Goal: Task Accomplishment & Management: Use online tool/utility

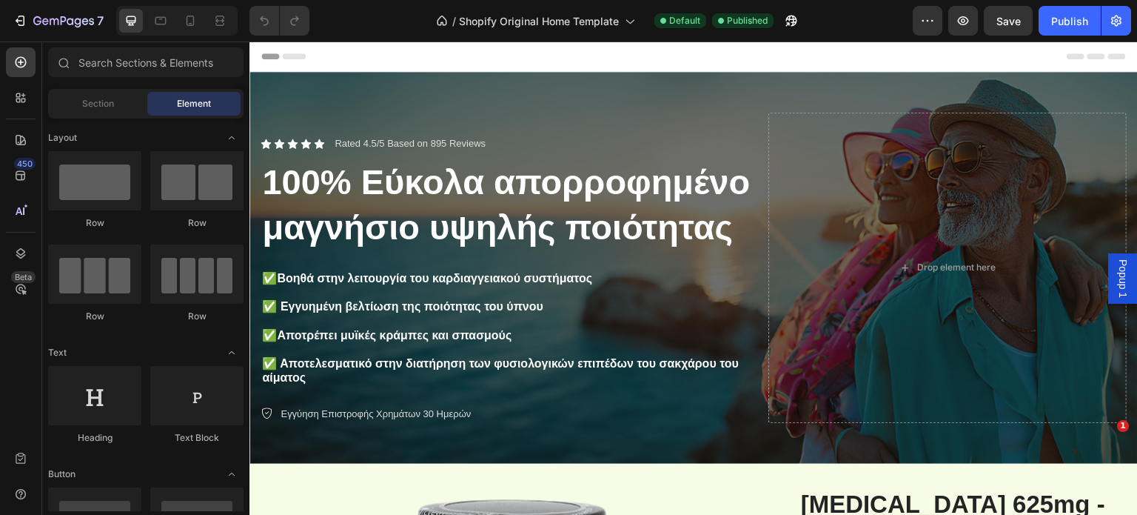
radio input "false"
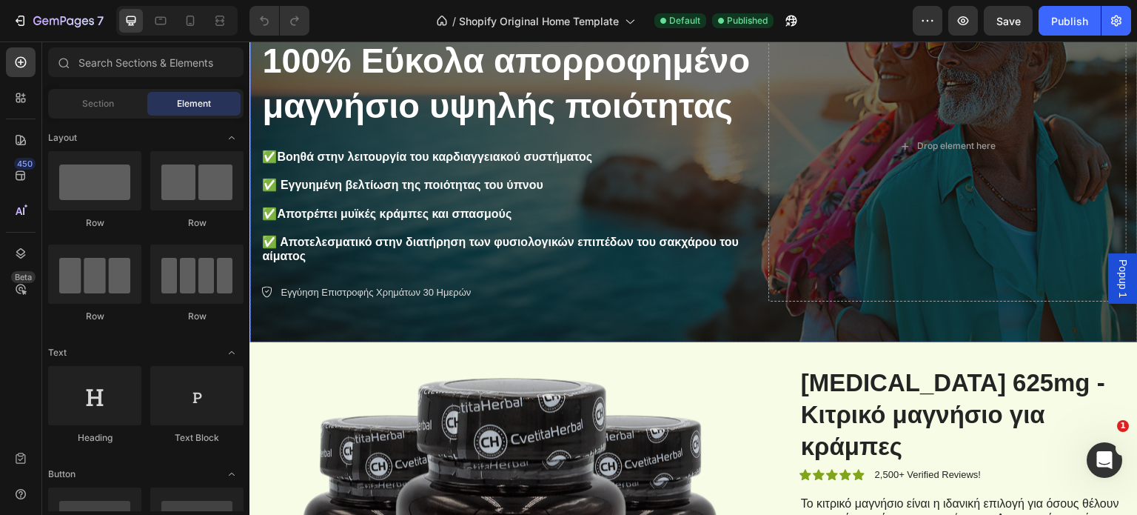
scroll to position [148, 0]
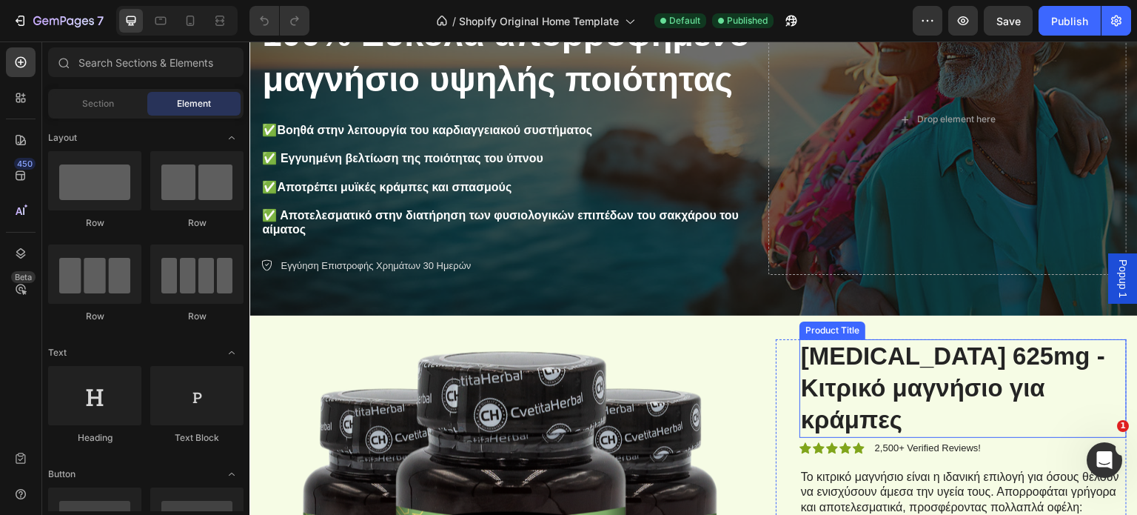
click at [894, 351] on h1 "[MEDICAL_DATA] 625mg - Κιτρικό μαγνήσιο για κράμπες" at bounding box center [963, 388] width 327 height 98
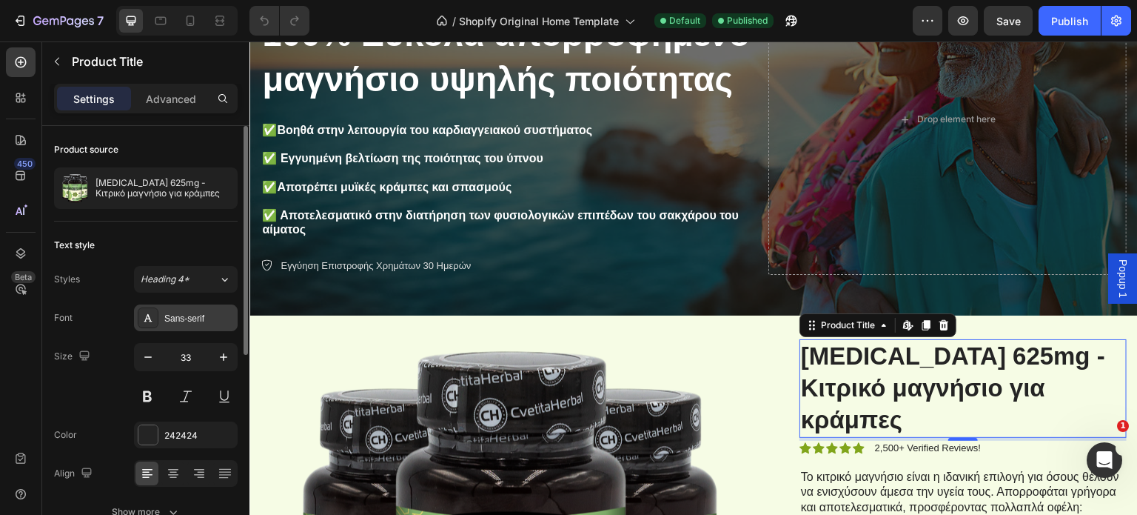
click at [185, 323] on div "Sans-serif" at bounding box center [199, 318] width 70 height 13
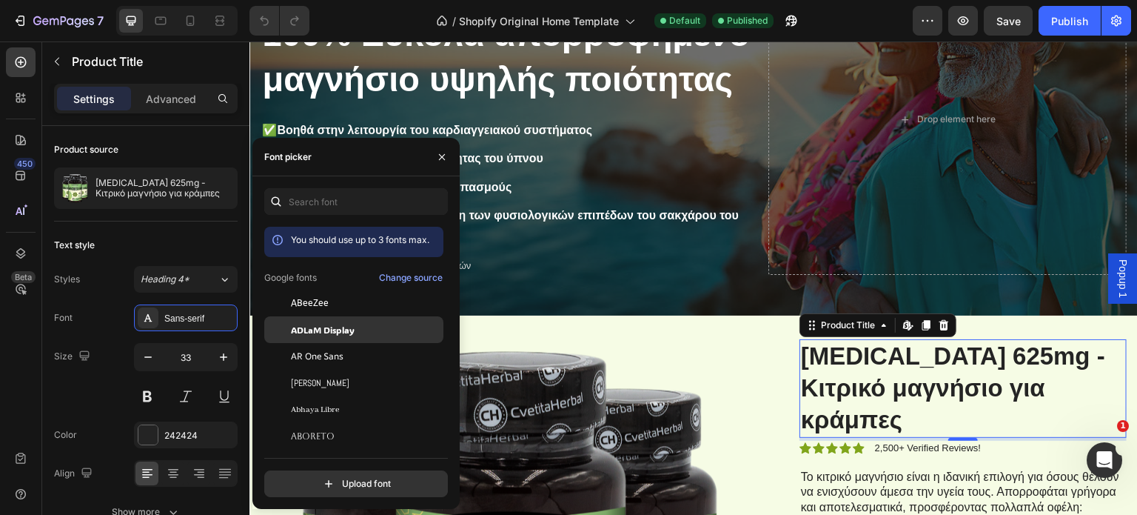
click at [355, 329] on span "ADLaM Display" at bounding box center [323, 329] width 64 height 13
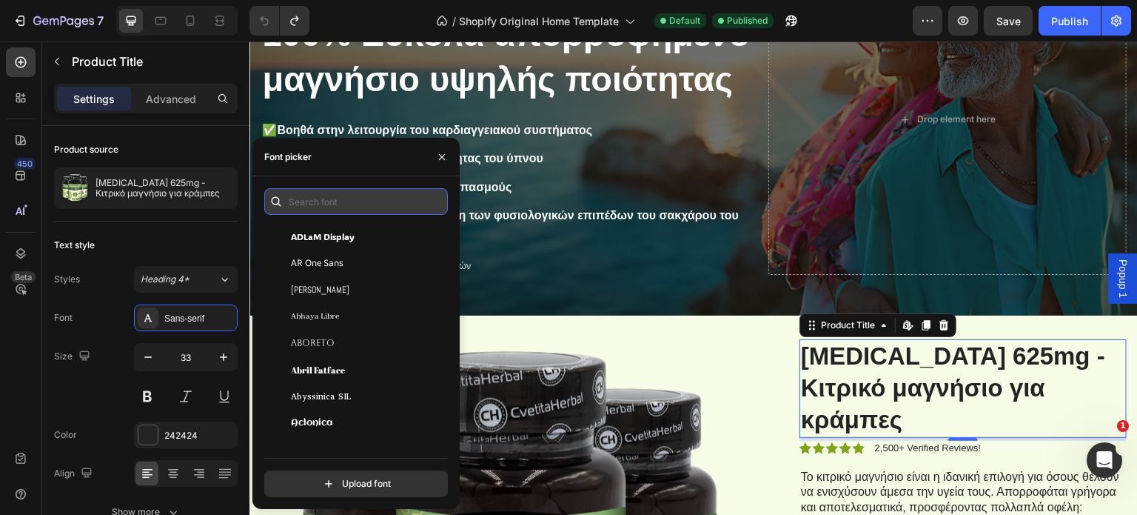
click at [318, 200] on input "text" at bounding box center [356, 201] width 184 height 27
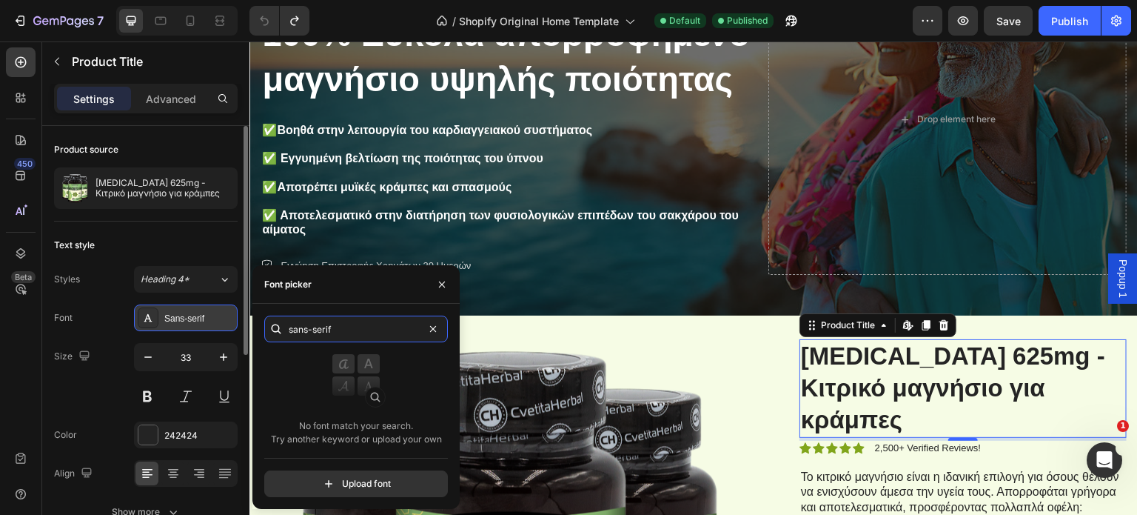
type input "sans-serif"
click at [138, 315] on div at bounding box center [148, 317] width 21 height 21
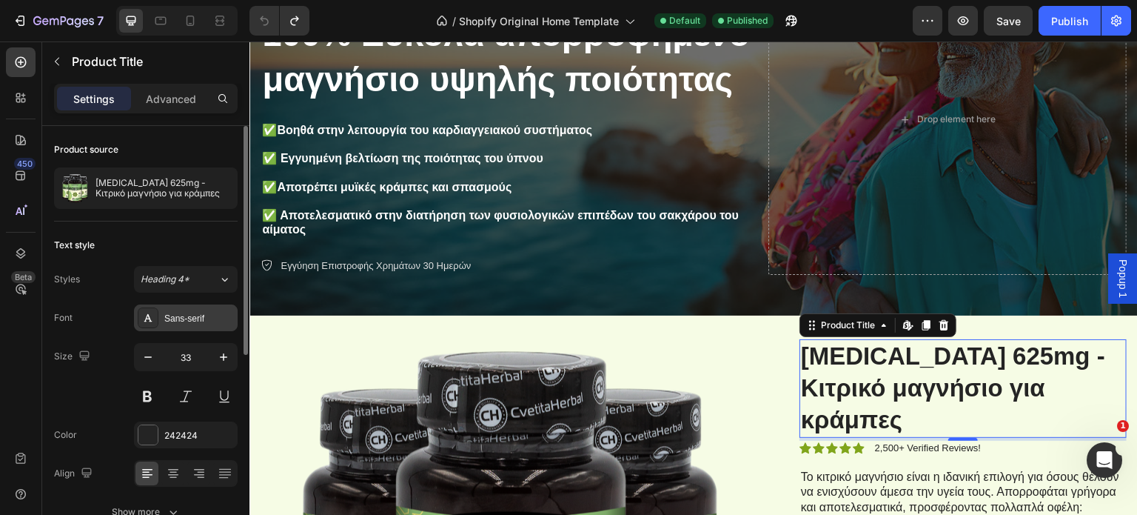
click at [142, 319] on icon at bounding box center [148, 318] width 12 height 12
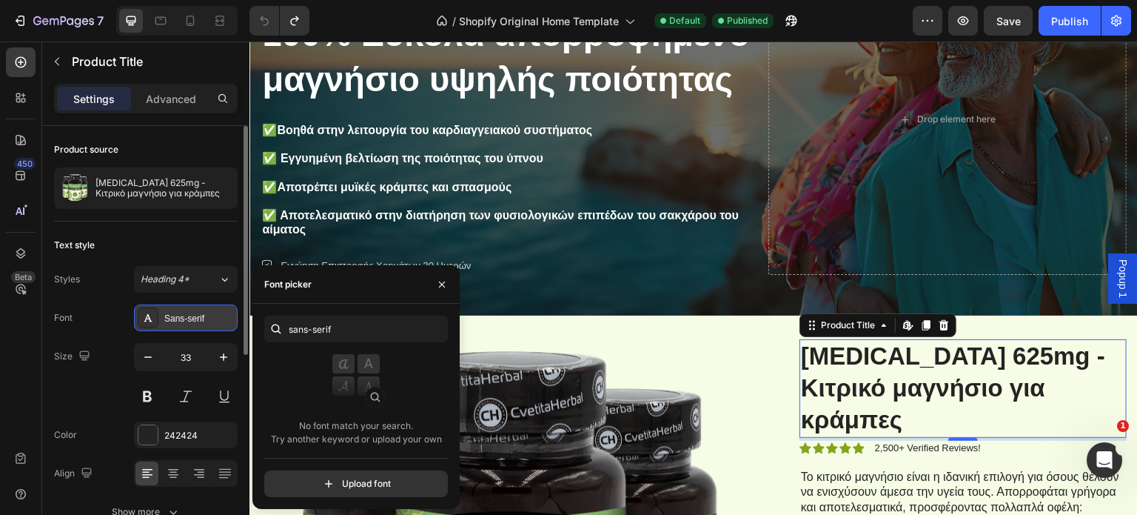
click at [145, 317] on icon at bounding box center [148, 318] width 12 height 12
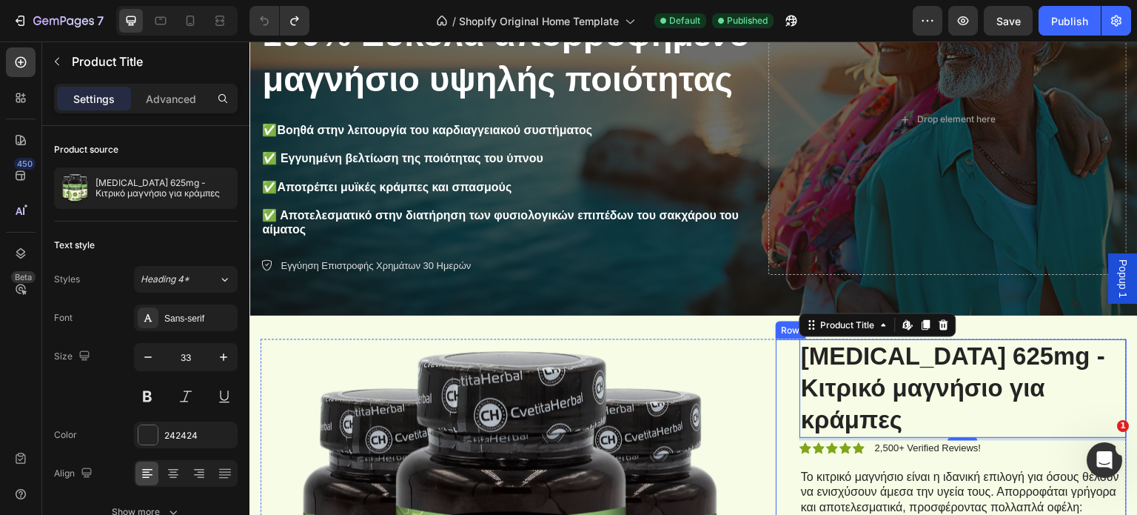
scroll to position [296, 0]
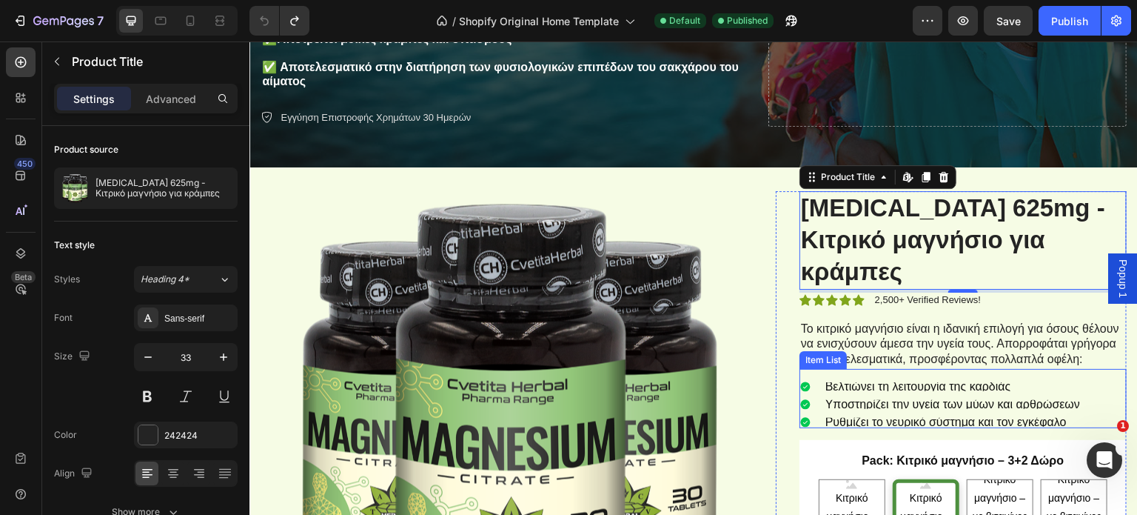
click at [905, 346] on p "Το κιτρικό μαγνήσιο είναι η ιδανική επιλογή για όσους θέλουν να ενισχύσουν άμεσ…" at bounding box center [963, 344] width 324 height 46
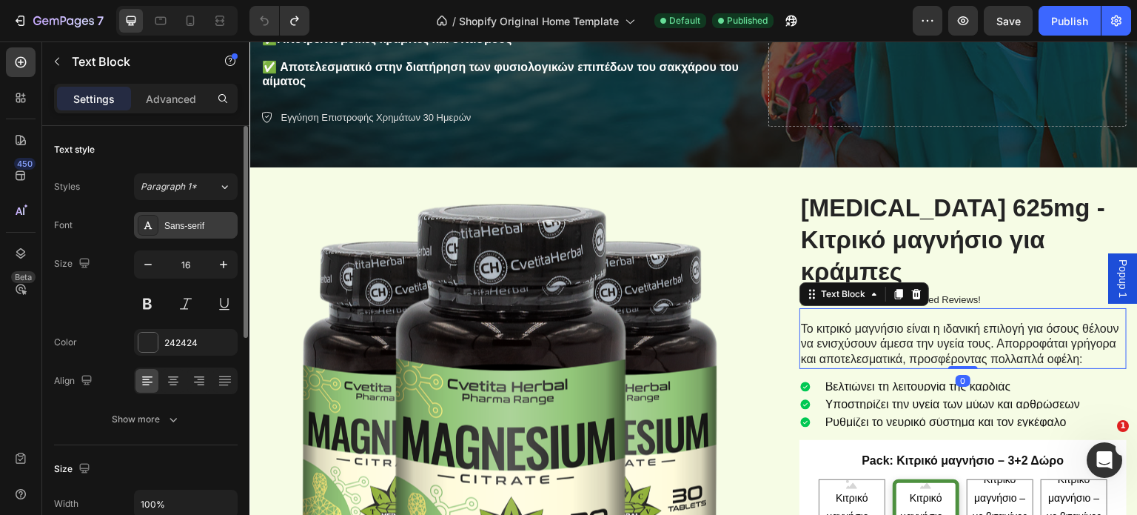
click at [181, 224] on div "Sans-serif" at bounding box center [199, 225] width 70 height 13
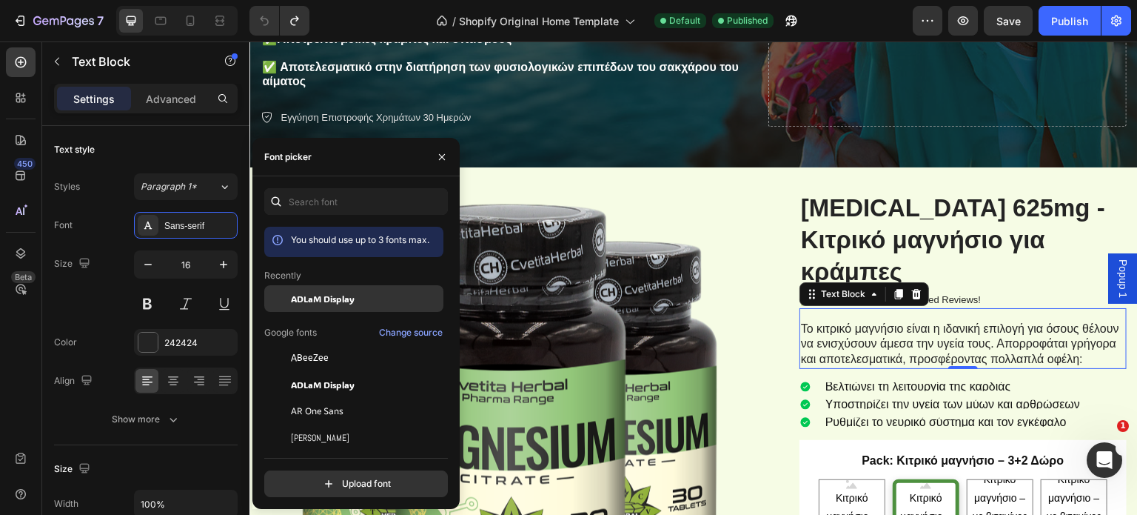
click at [309, 301] on span "ADLaM Display" at bounding box center [323, 298] width 64 height 13
